Goal: Navigation & Orientation: Find specific page/section

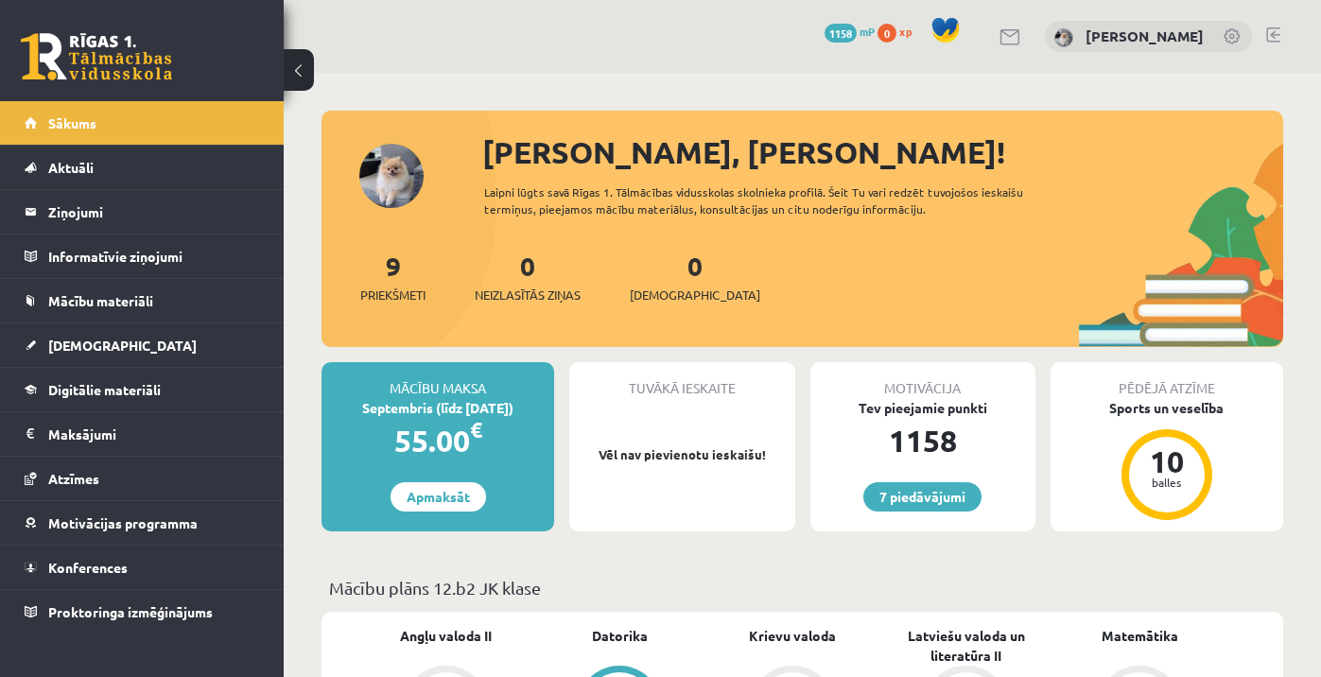
scroll to position [1510, 0]
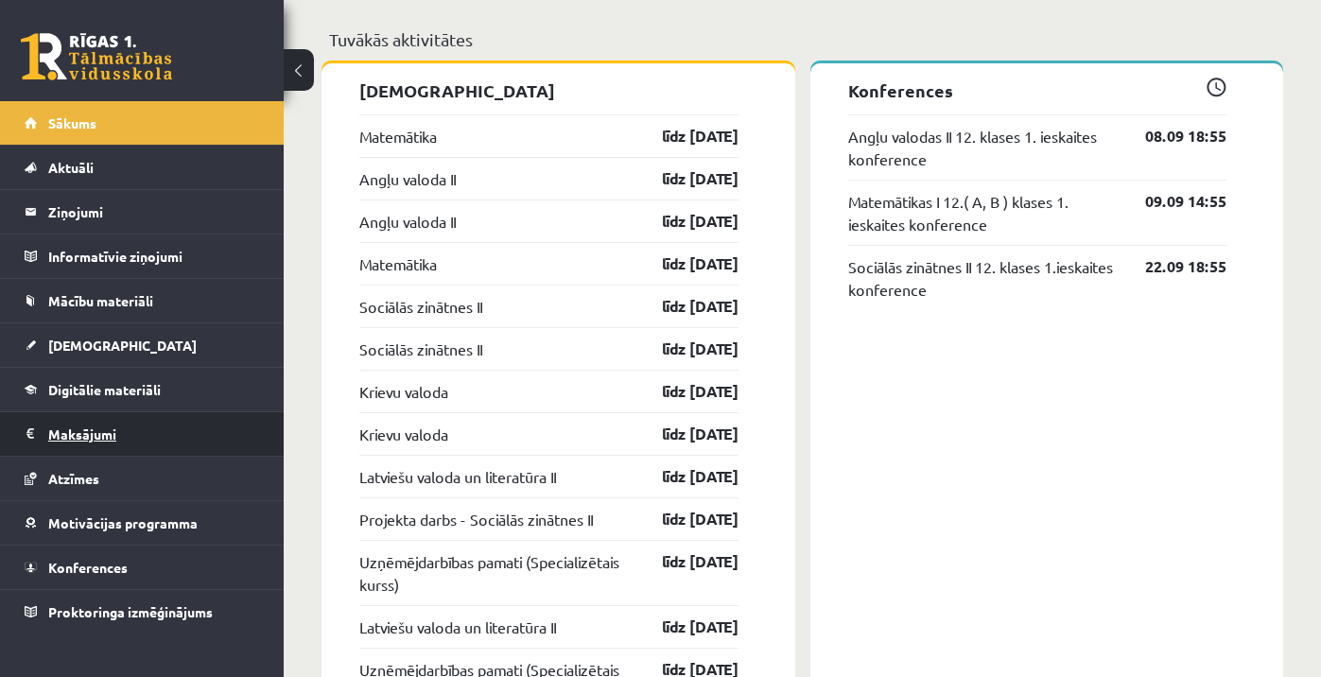
click at [142, 437] on legend "Maksājumi 0" at bounding box center [154, 433] width 212 height 43
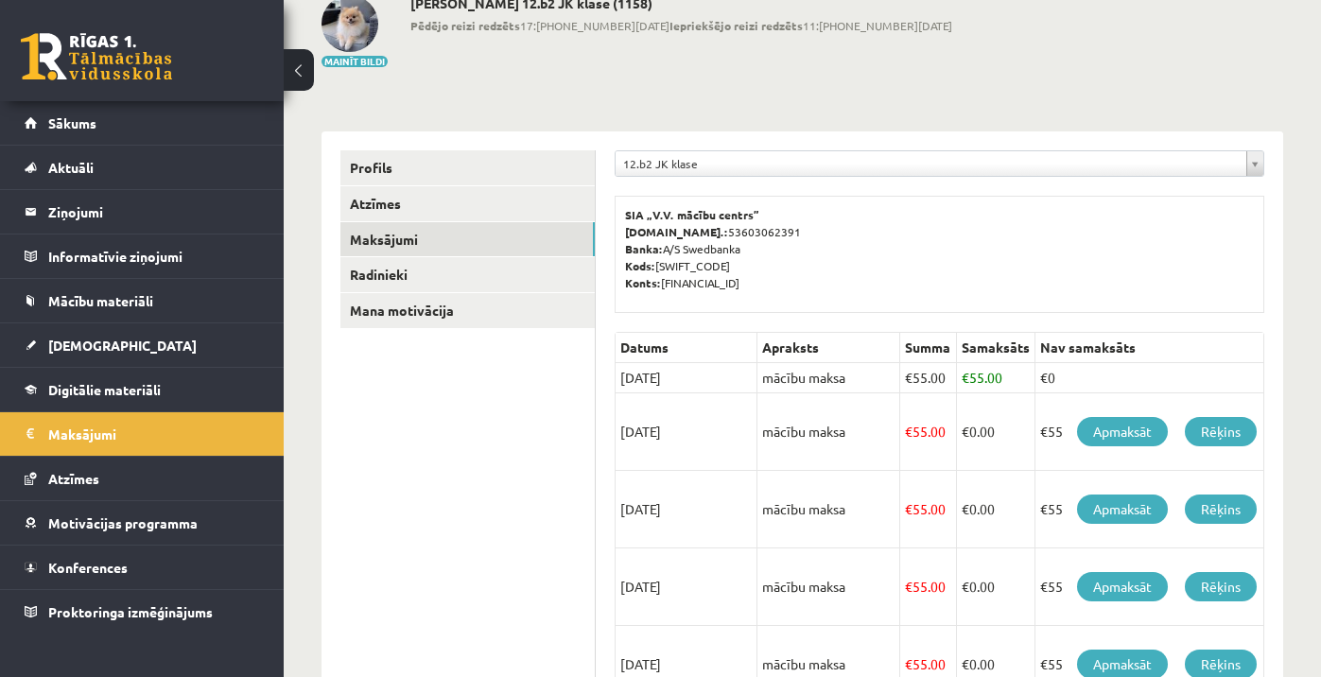
scroll to position [128, 0]
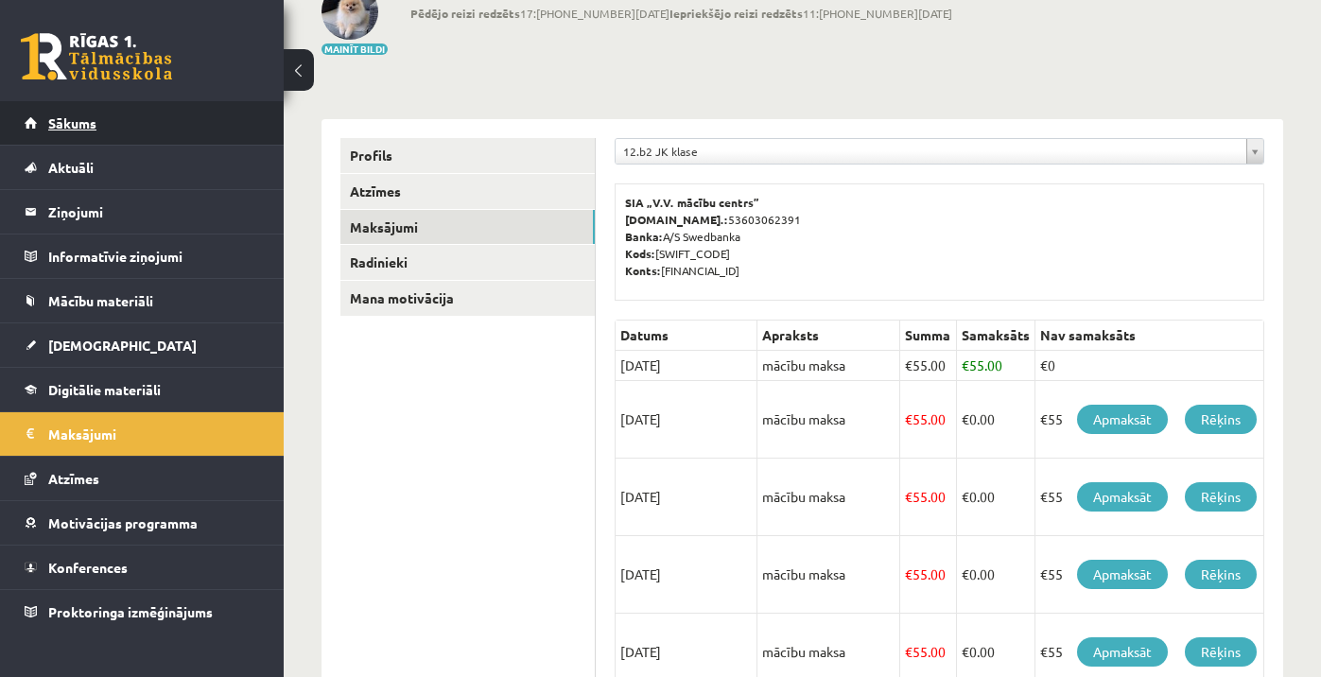
click at [86, 126] on span "Sākums" at bounding box center [72, 122] width 48 height 17
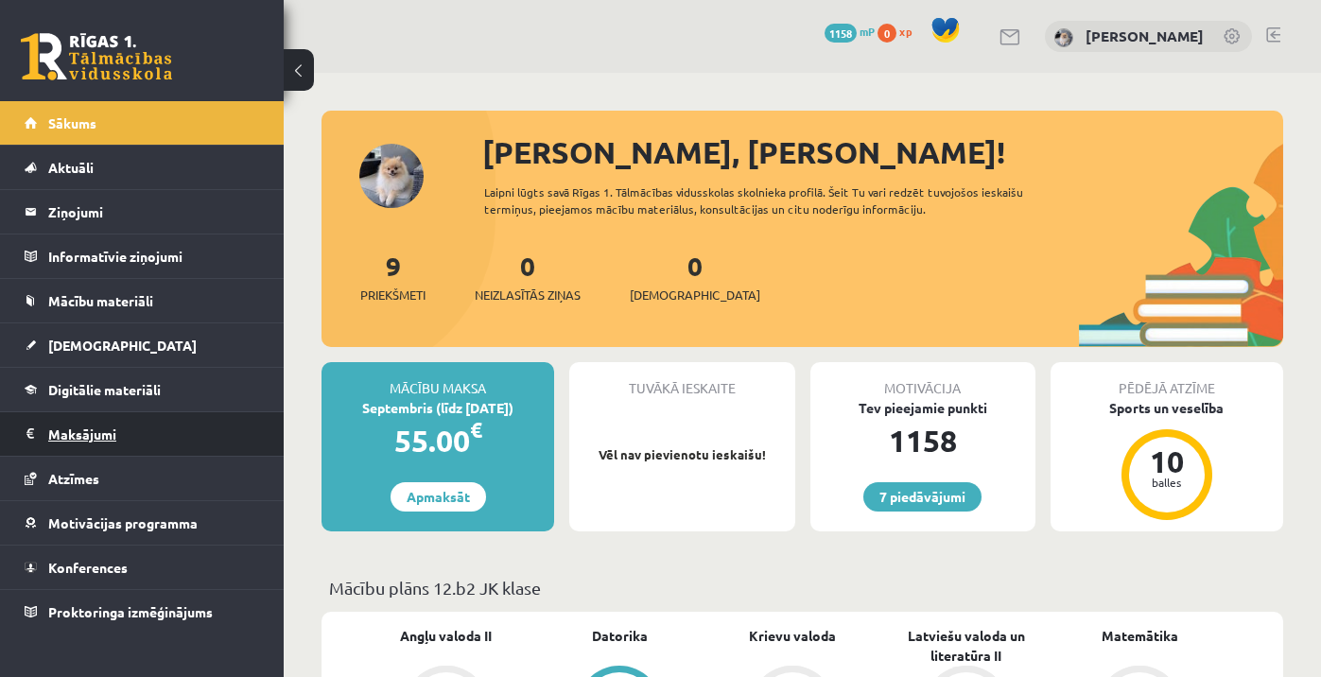
click at [153, 442] on legend "Maksājumi 0" at bounding box center [154, 433] width 212 height 43
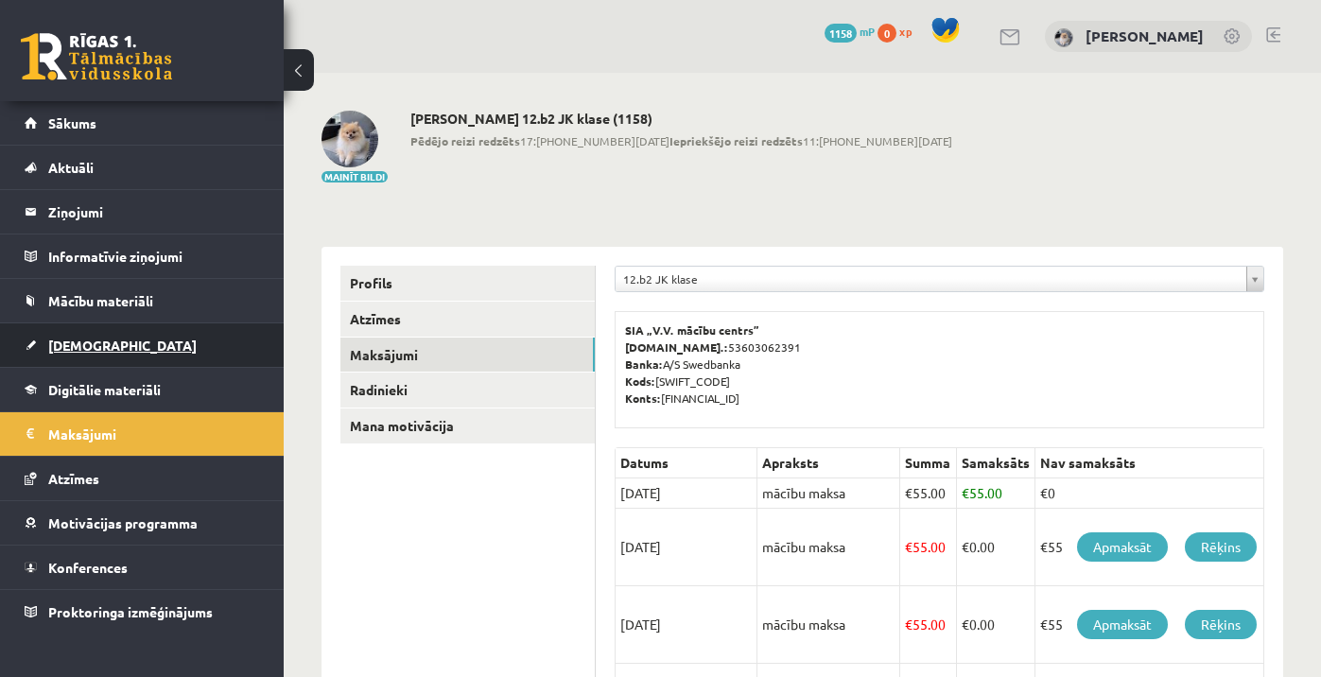
click at [134, 351] on link "[DEMOGRAPHIC_DATA]" at bounding box center [142, 344] width 235 height 43
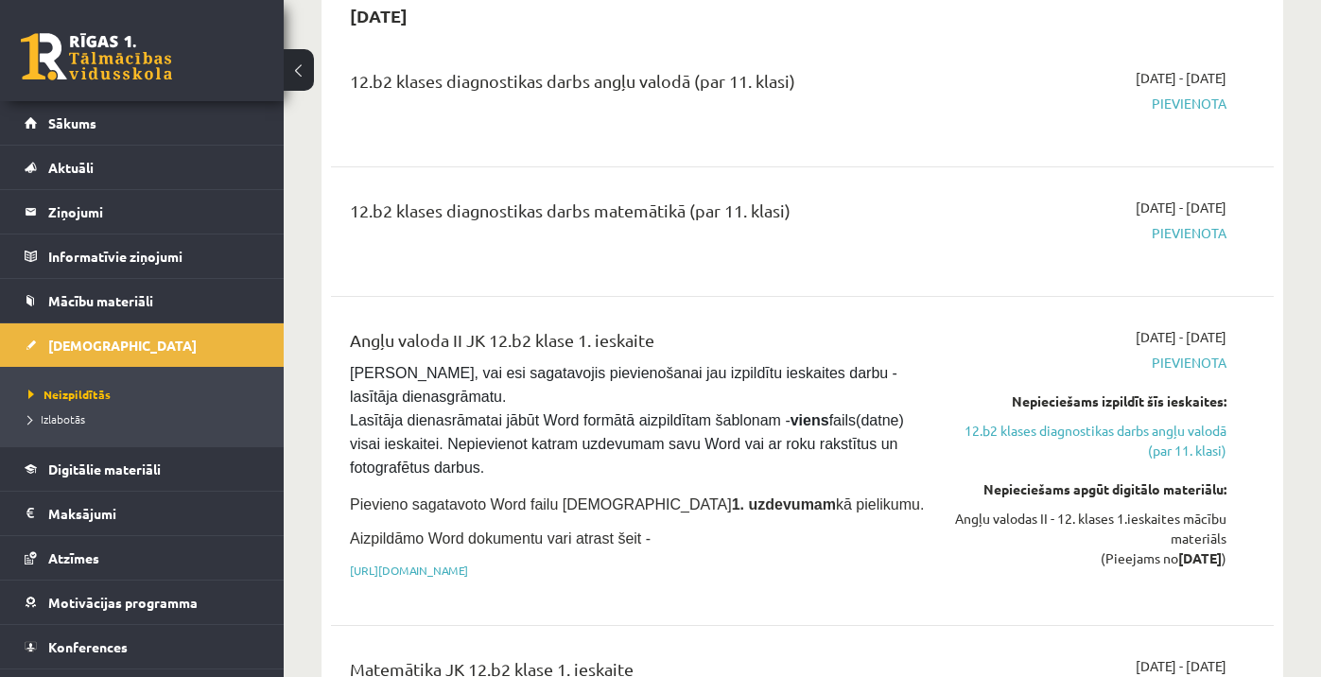
scroll to position [216, 0]
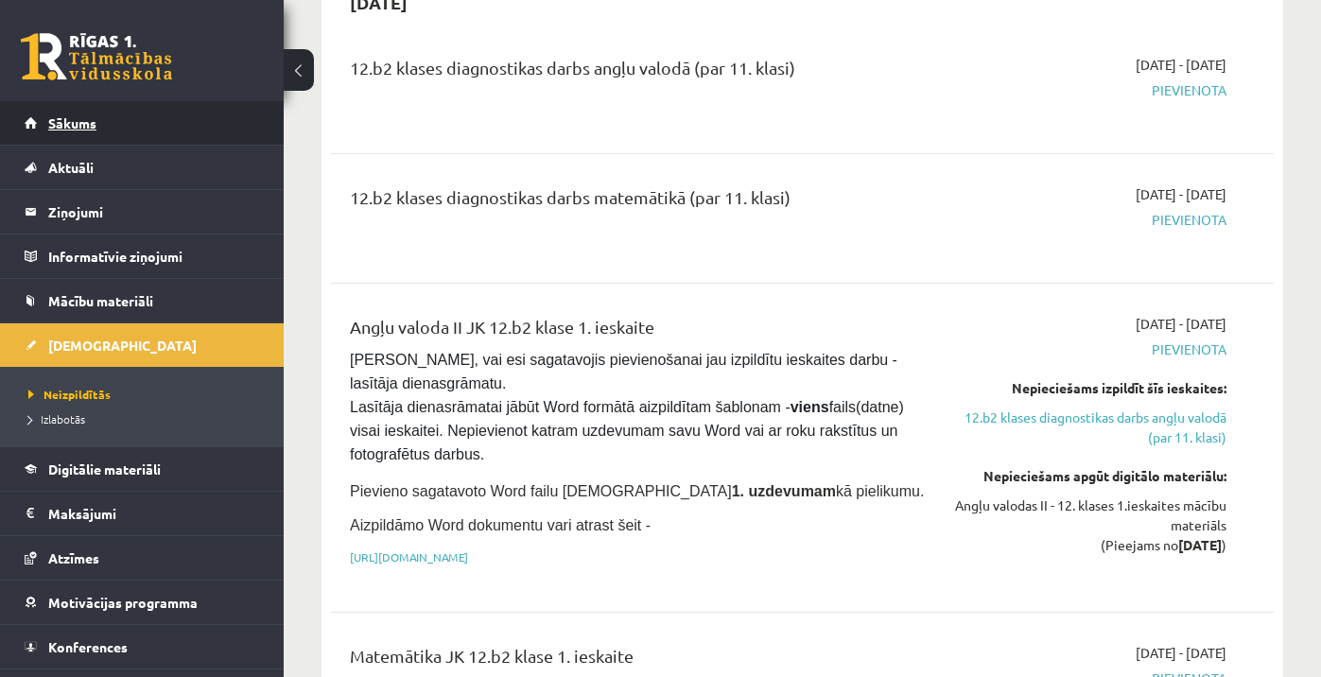
click at [118, 127] on link "Sākums" at bounding box center [142, 122] width 235 height 43
